Goal: Information Seeking & Learning: Learn about a topic

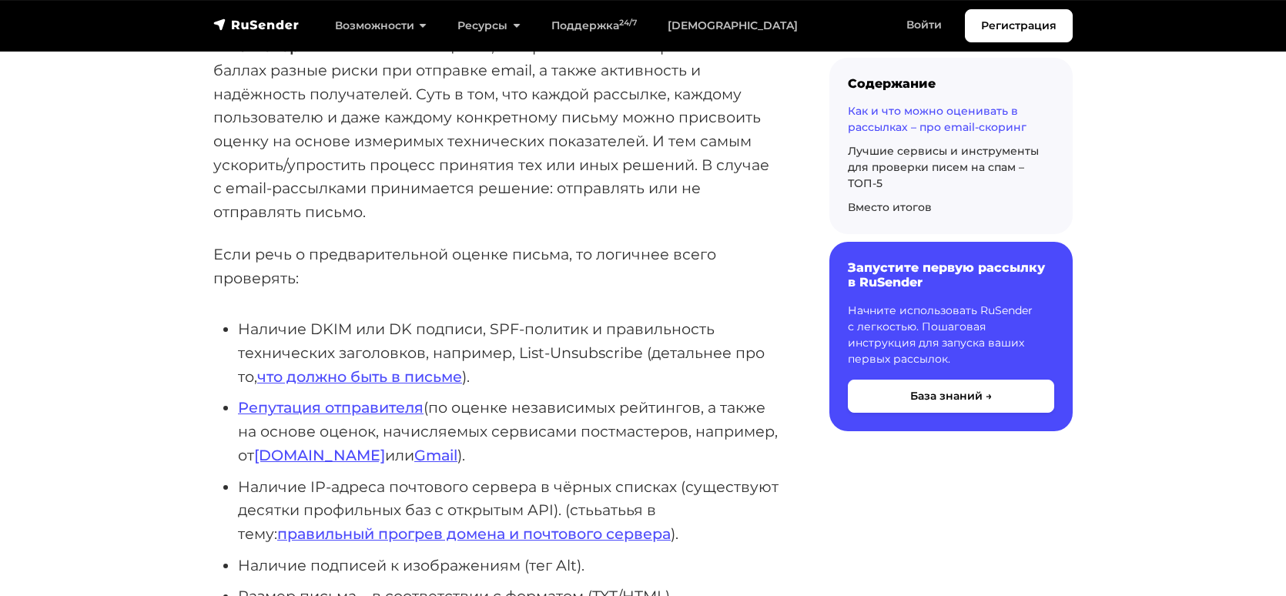
scroll to position [847, 0]
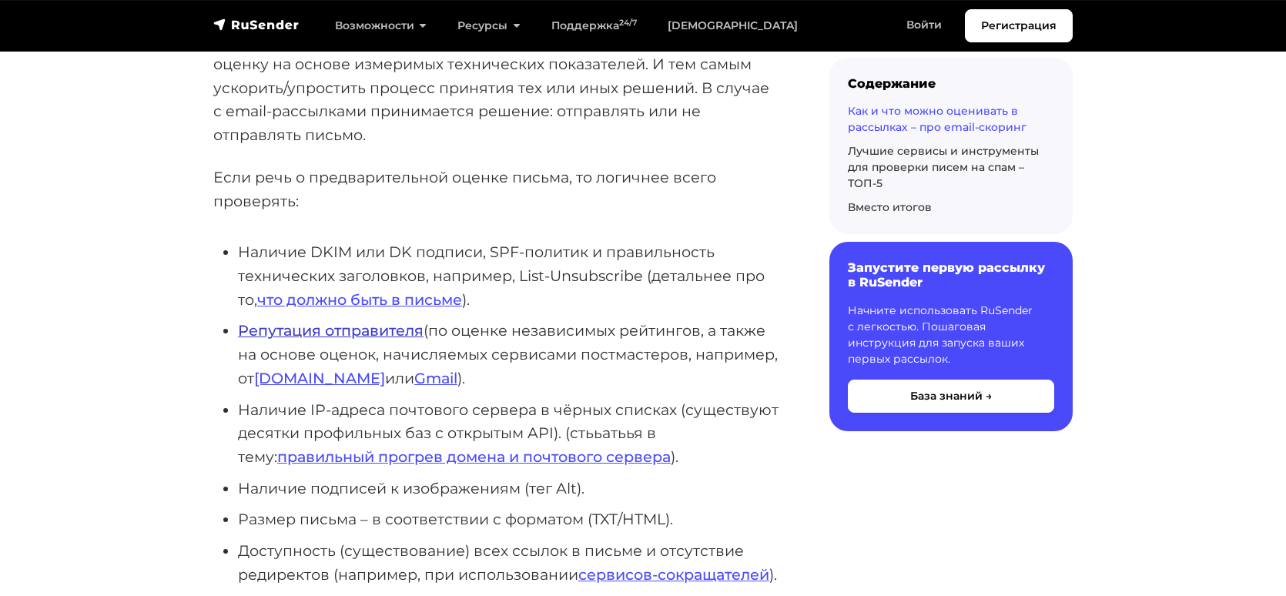
click at [394, 333] on link "Репутация отправителя" at bounding box center [331, 330] width 186 height 18
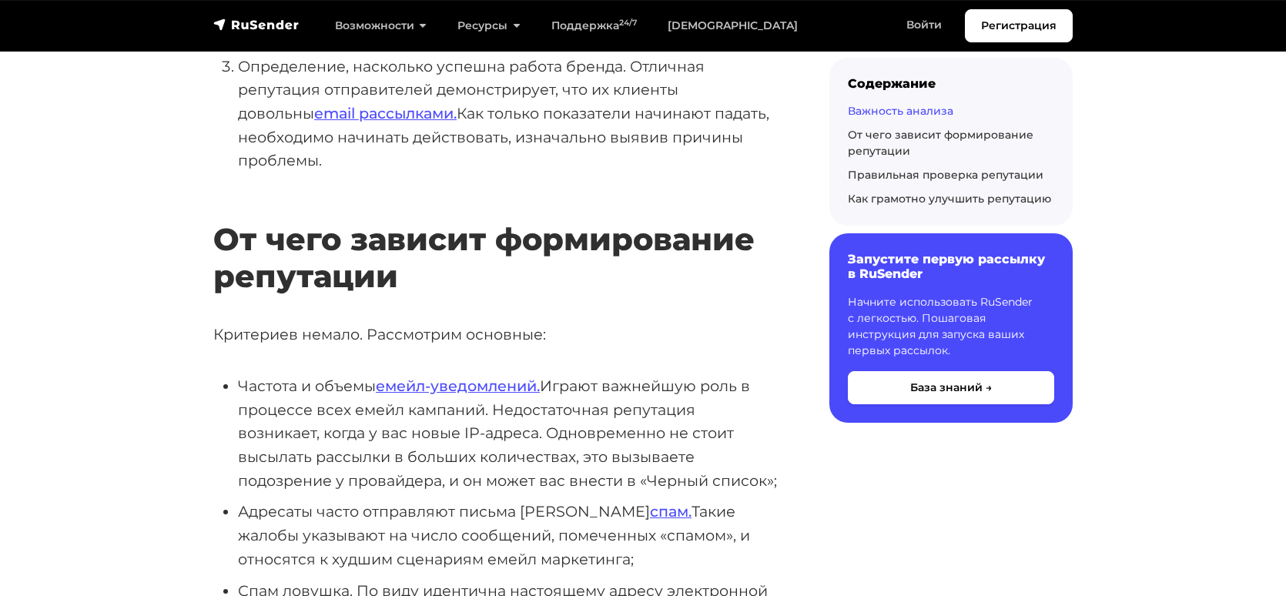
scroll to position [847, 0]
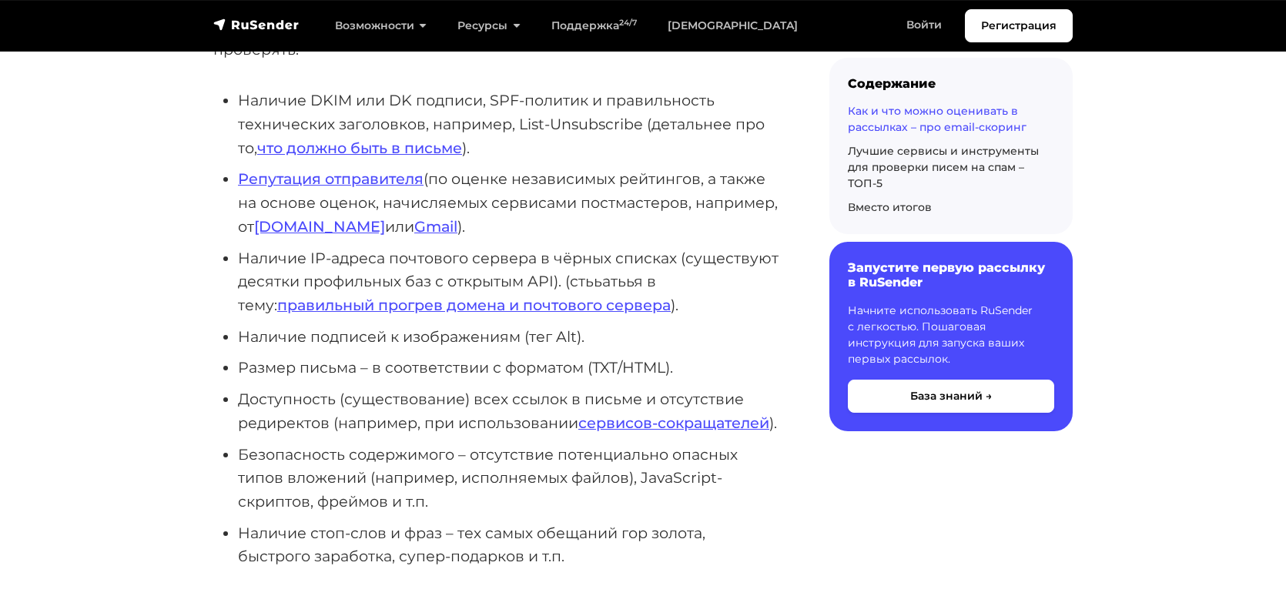
scroll to position [1153, 0]
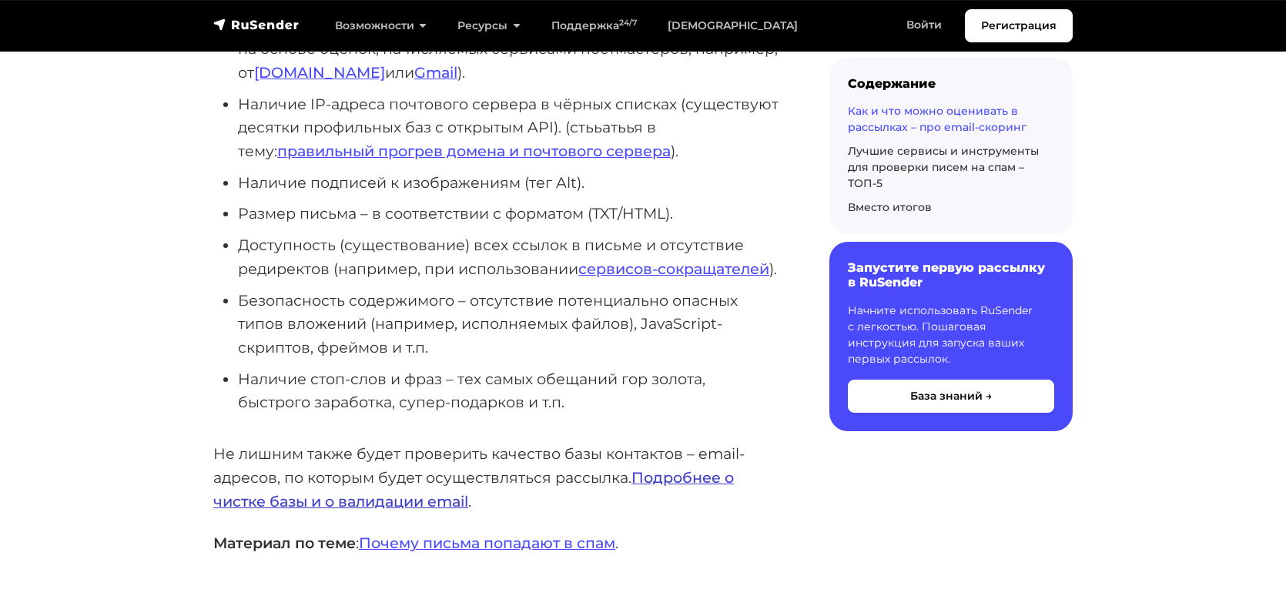
click at [356, 505] on link "Подробнее о чистке базы и о валидации email" at bounding box center [473, 489] width 520 height 42
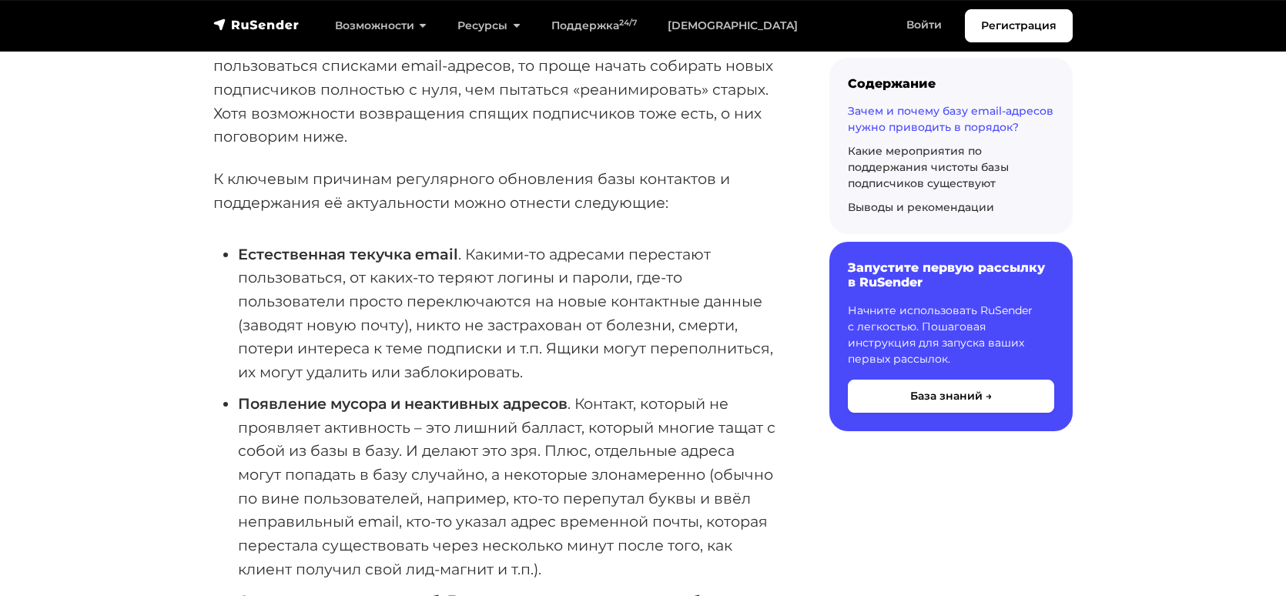
scroll to position [1001, 0]
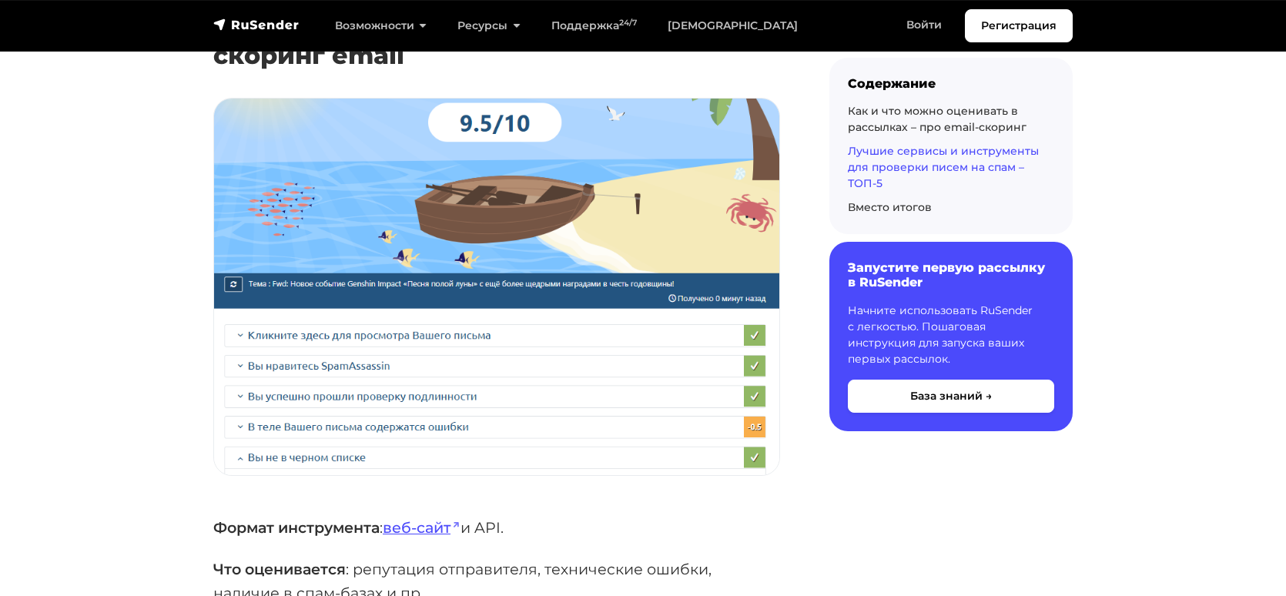
scroll to position [3460, 0]
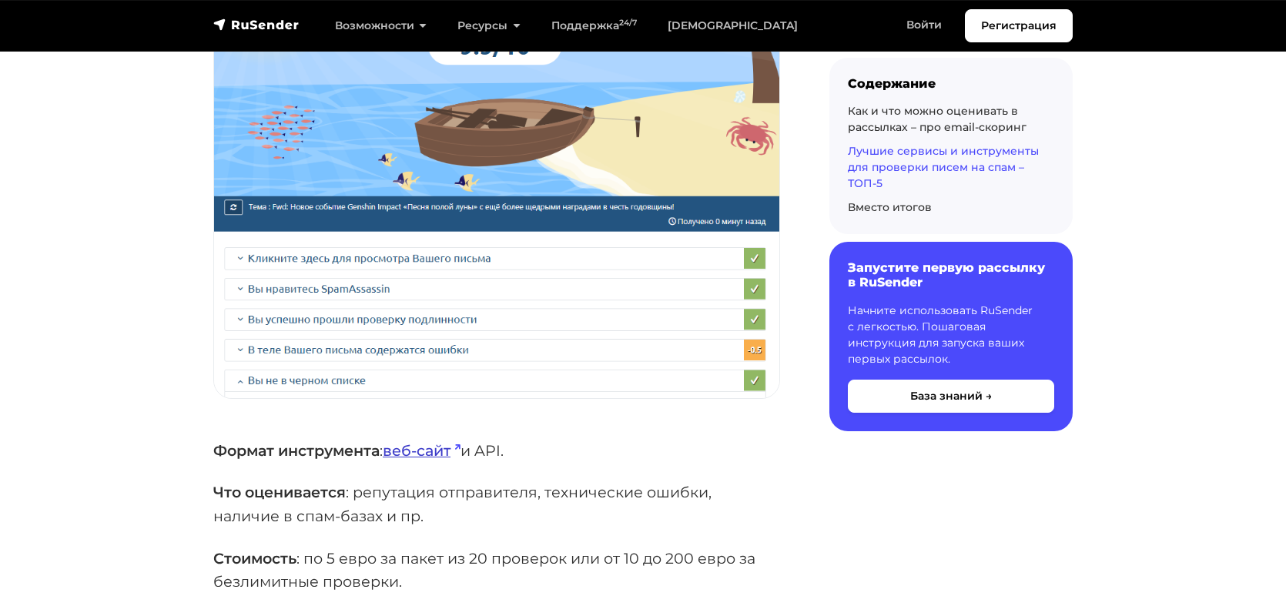
click at [428, 448] on link "веб-сайт" at bounding box center [422, 450] width 78 height 18
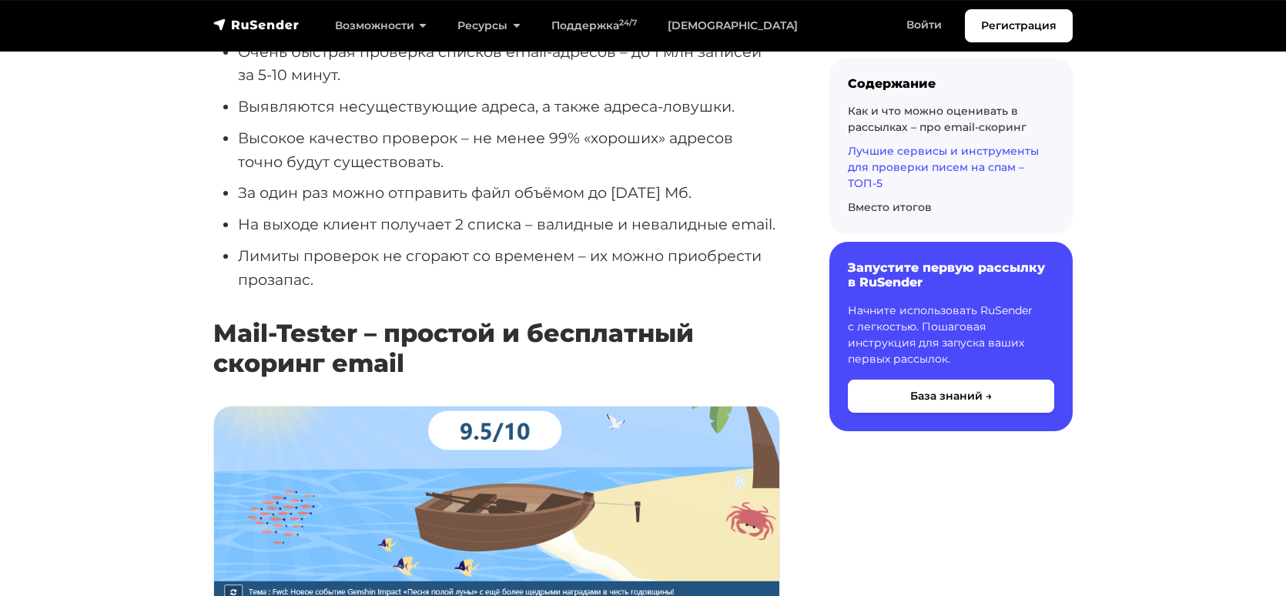
scroll to position [3152, 0]
